Goal: Information Seeking & Learning: Learn about a topic

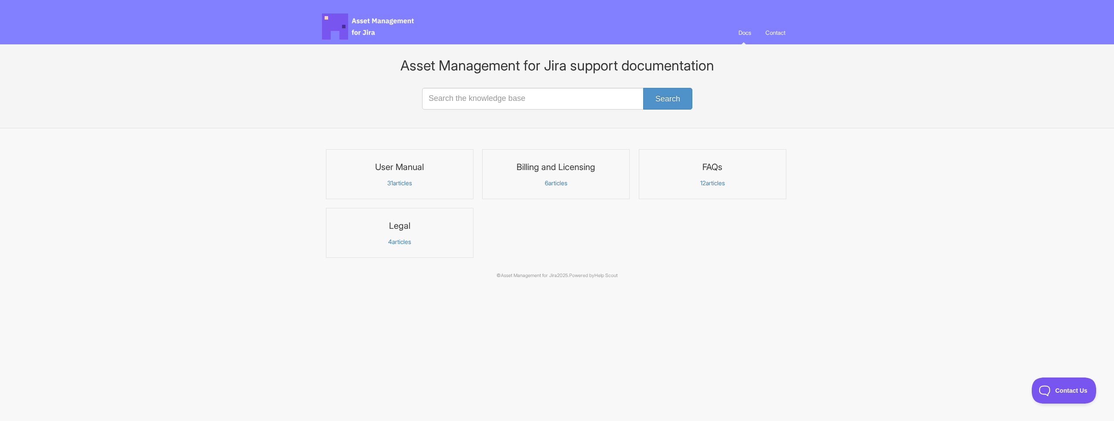
click at [635, 256] on section "User Manual 31 articles Billing and Licensing 6 articles FAQs 12" at bounding box center [557, 208] width 470 height 118
click at [537, 104] on input "Search the knowledge base" at bounding box center [557, 99] width 270 height 22
type input "report"
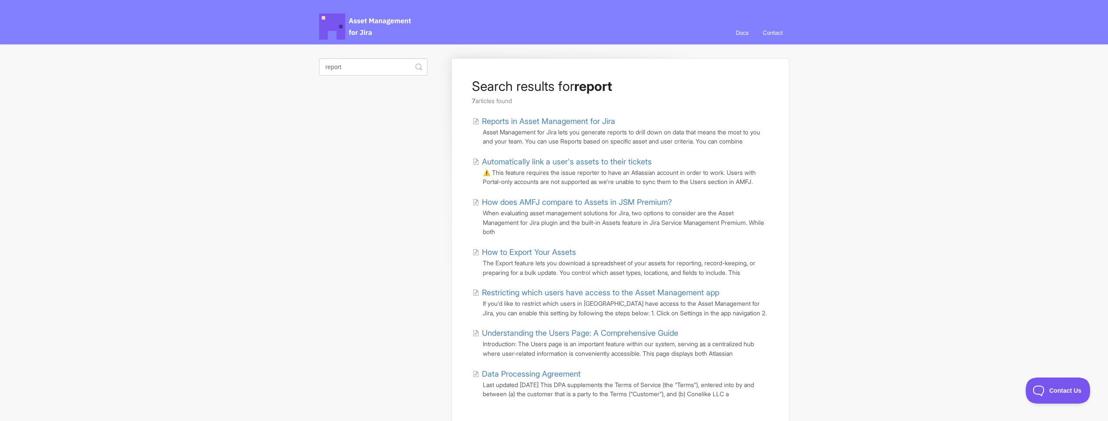
click at [593, 121] on link "Reports in Asset Management for Jira" at bounding box center [543, 121] width 143 height 12
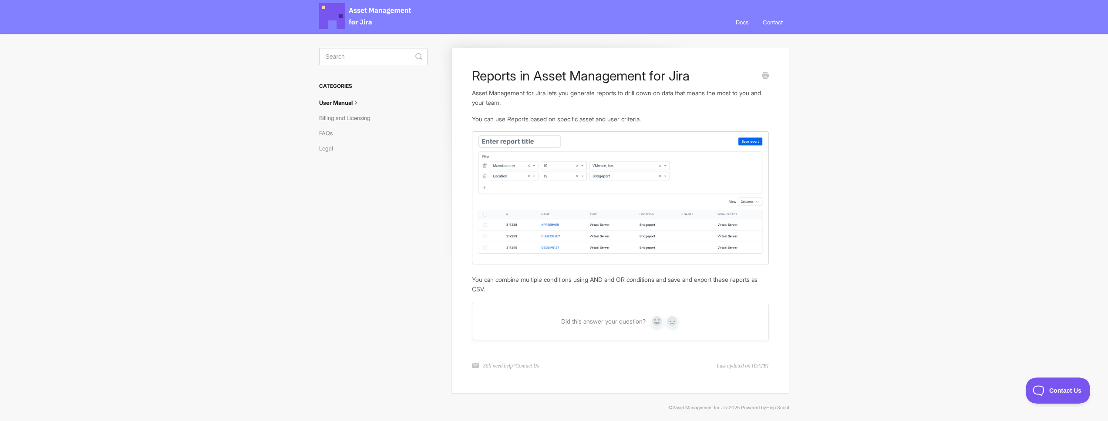
scroll to position [16, 0]
